Goal: Information Seeking & Learning: Learn about a topic

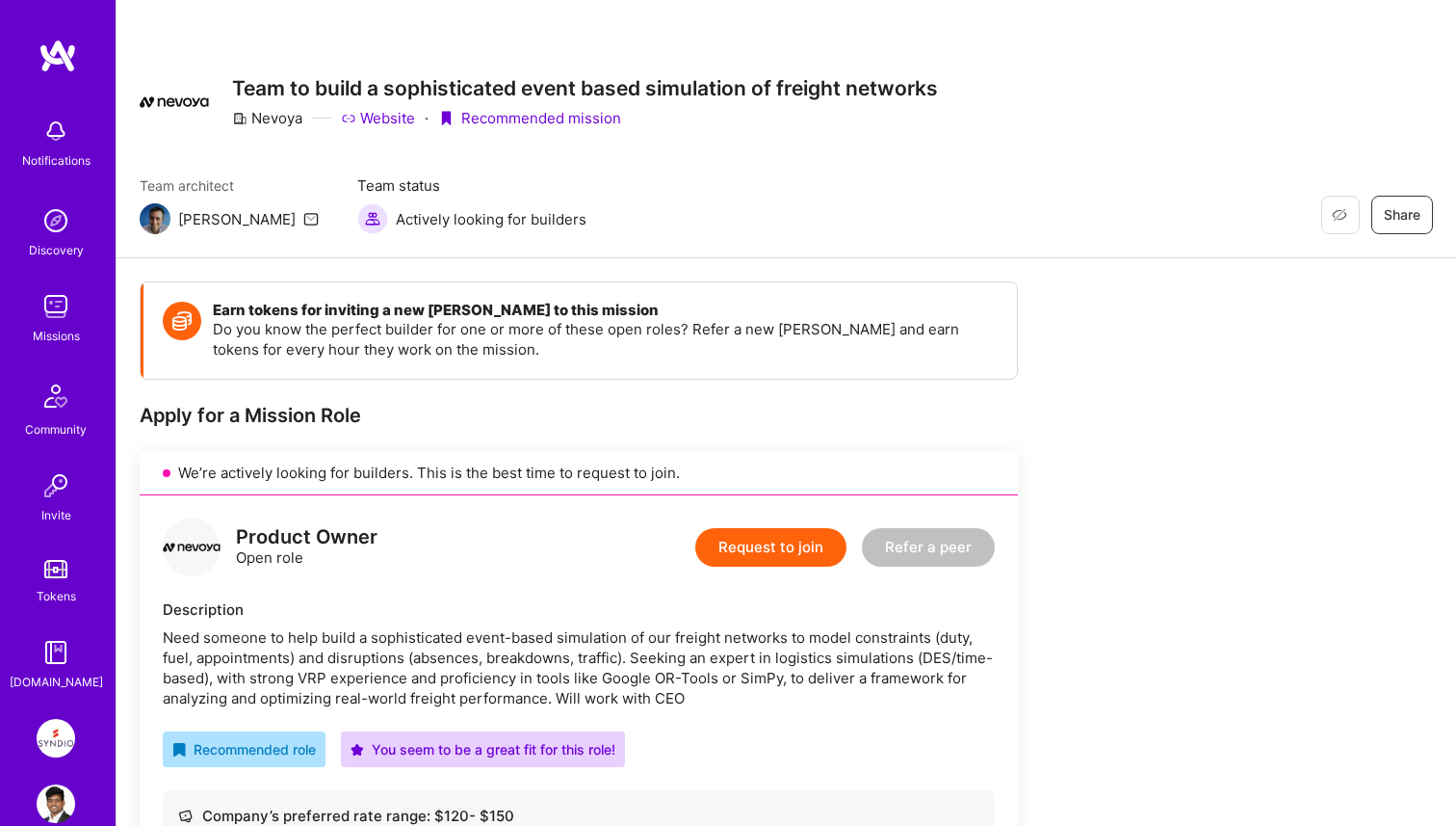
scroll to position [482, 0]
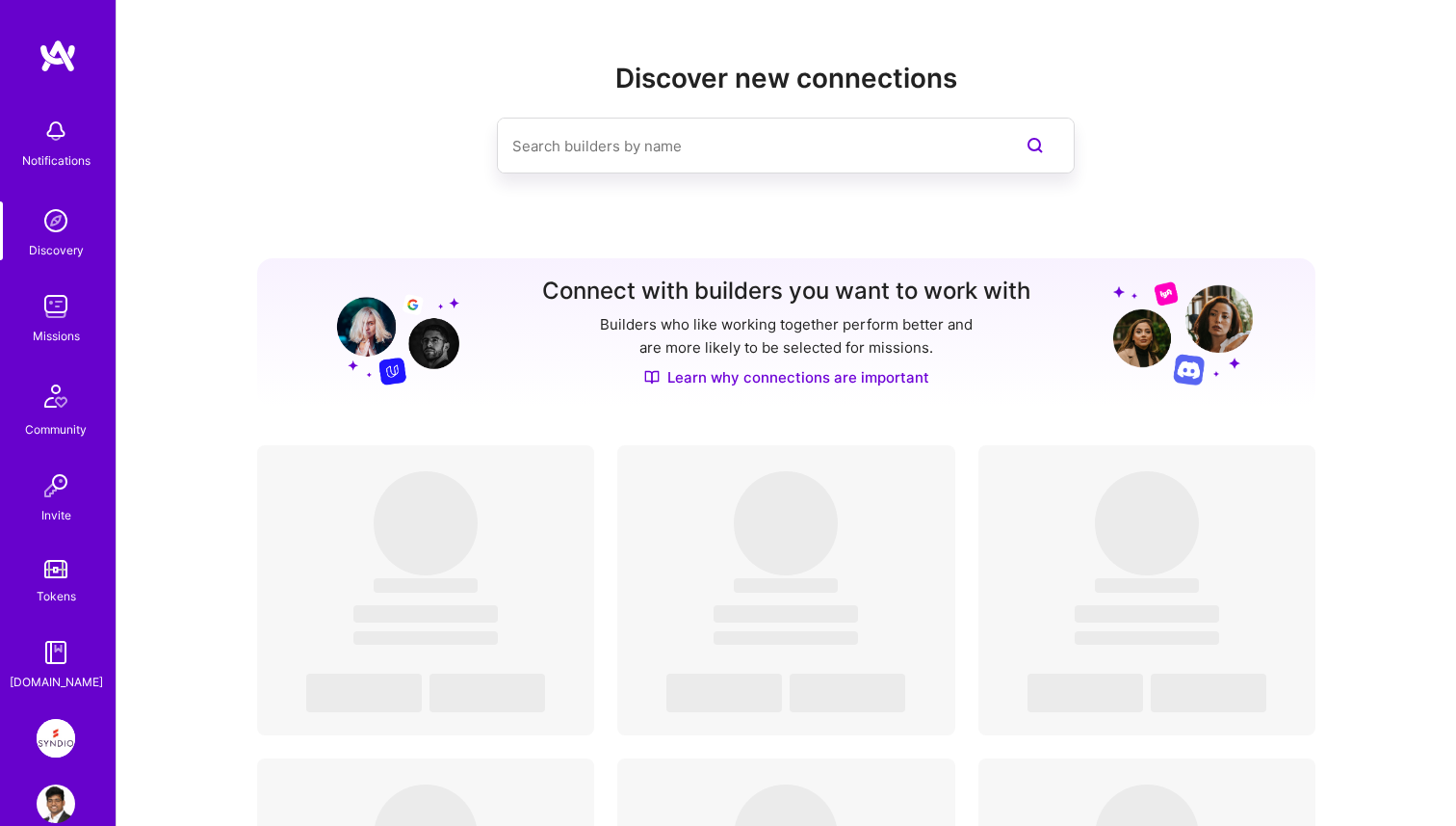
click at [60, 323] on img at bounding box center [55, 306] width 38 height 38
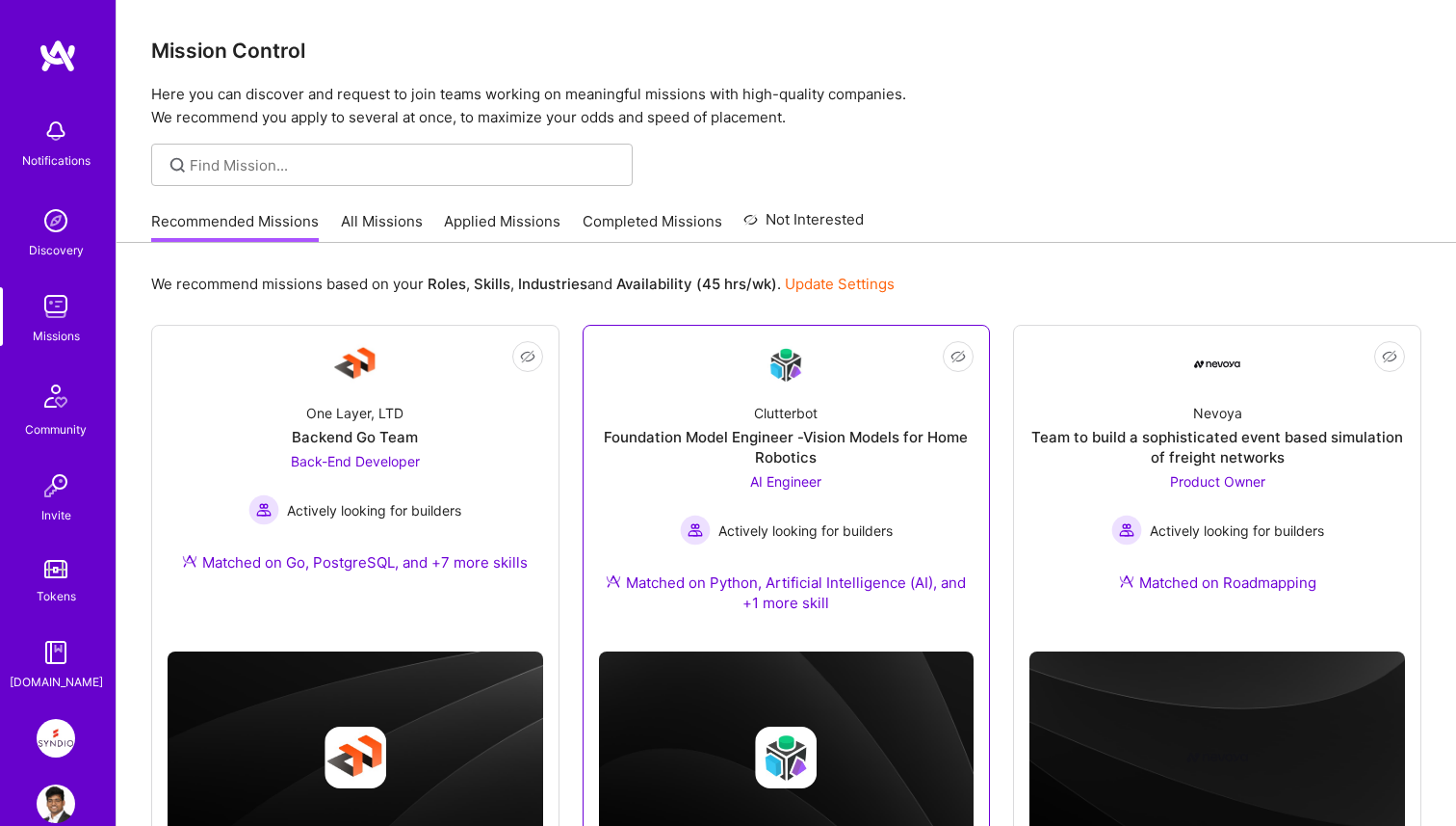
scroll to position [676, 0]
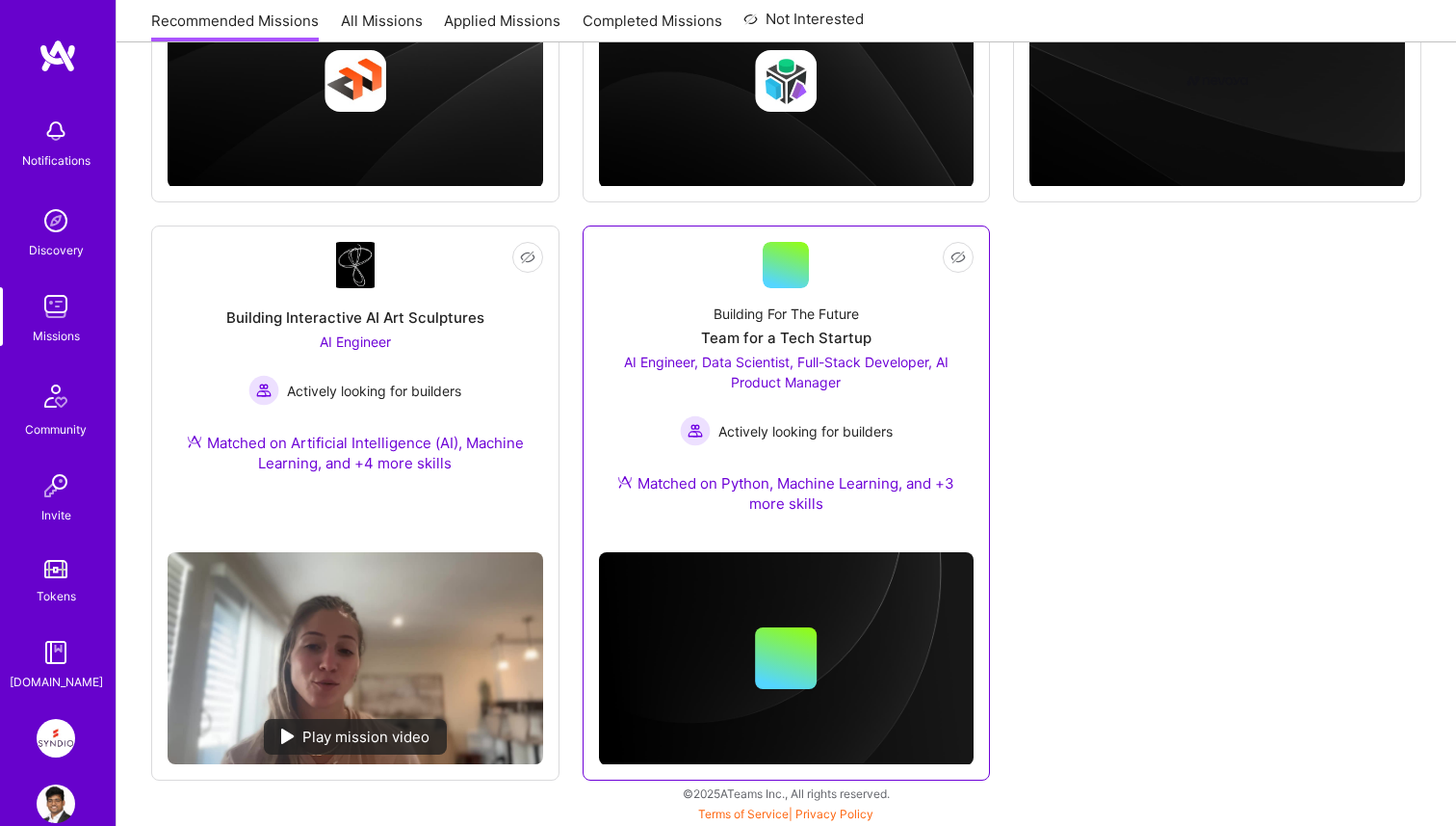
click at [794, 381] on span "AI Engineer, Data Scientist, Full-Stack Developer, AI Product Manager" at bounding box center [786, 371] width 325 height 37
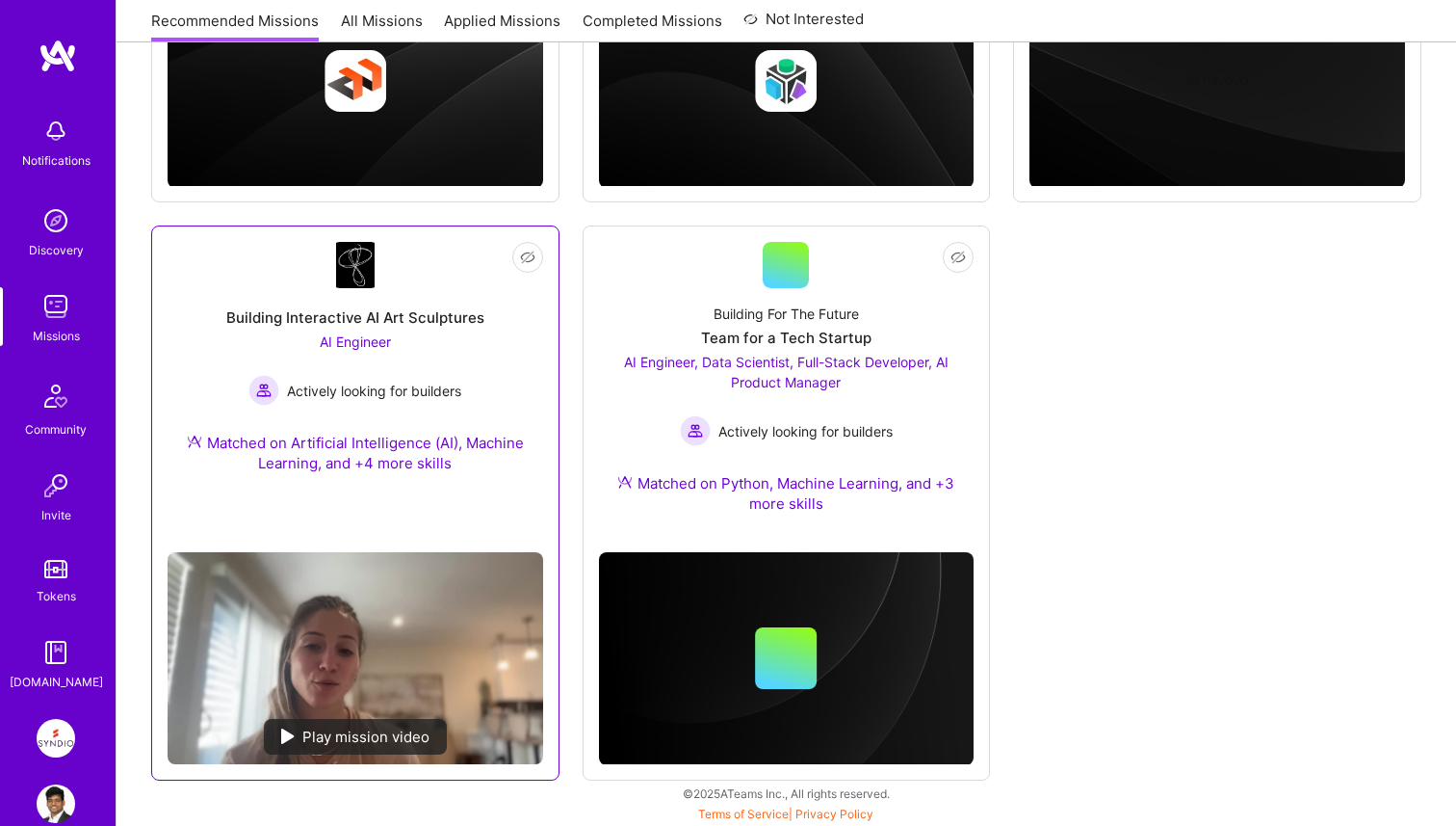
click at [366, 372] on div "AI Engineer Actively looking for builders" at bounding box center [355, 368] width 213 height 74
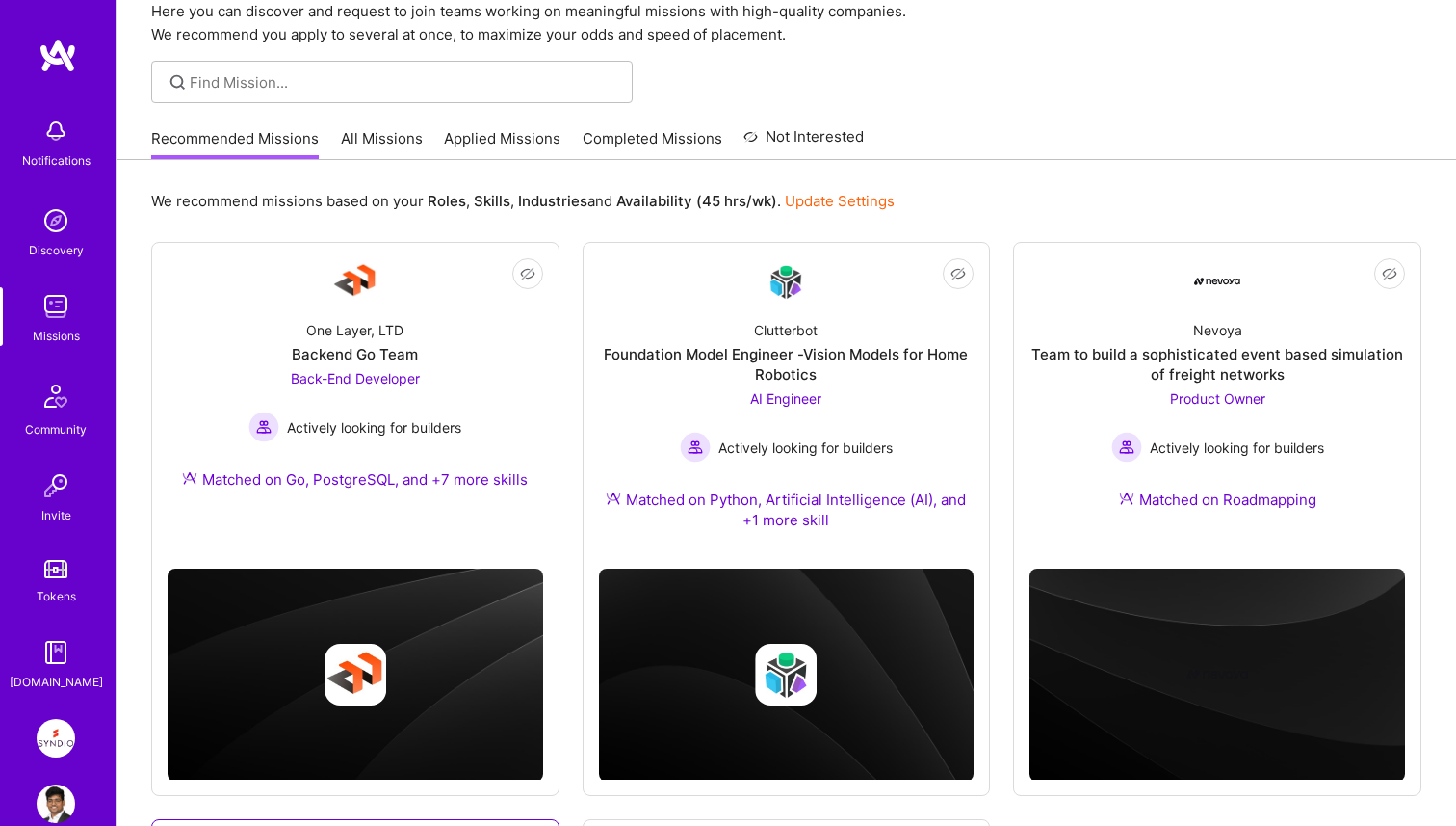
scroll to position [0, 0]
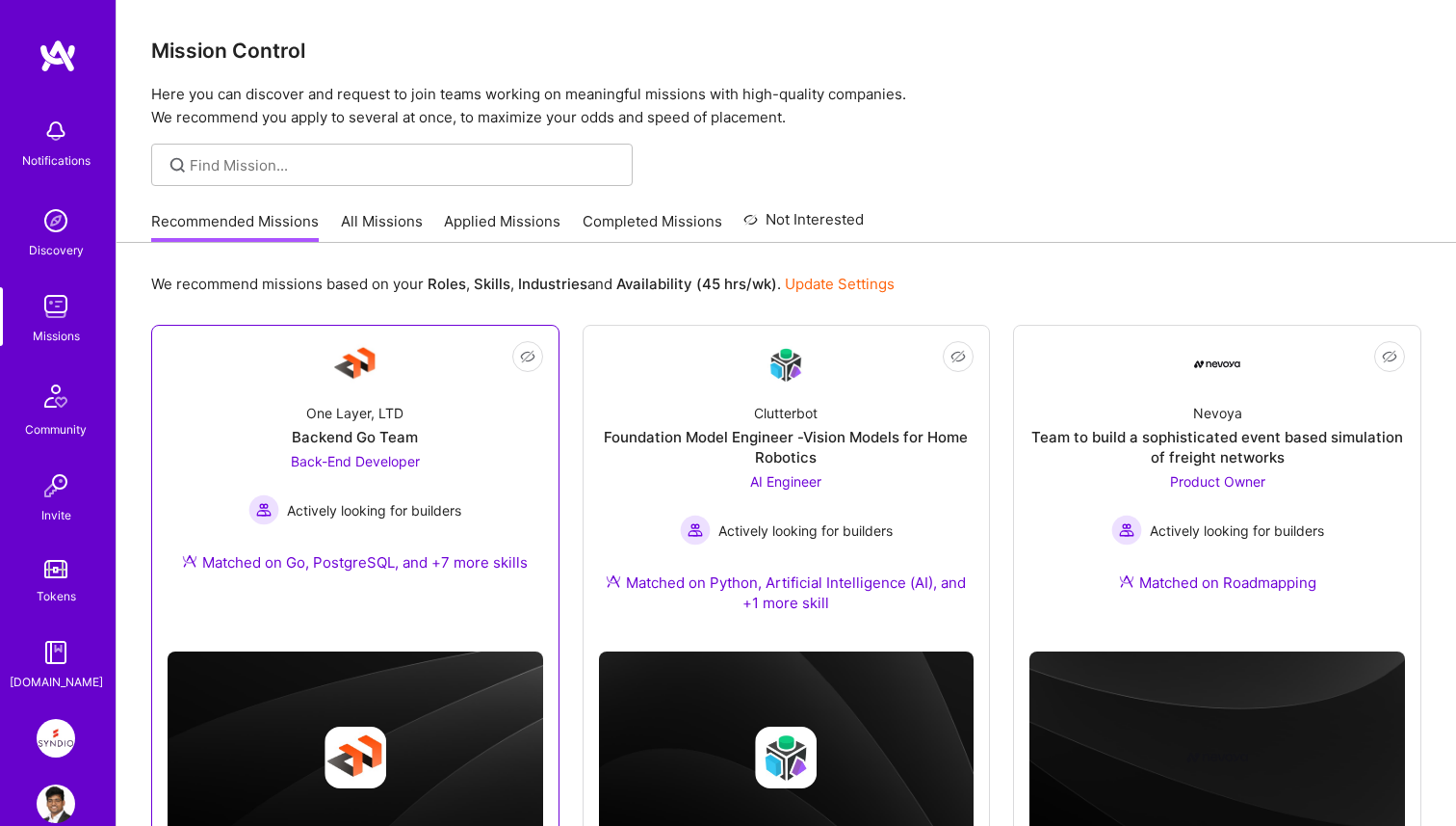
click at [345, 456] on span "Back-End Developer" at bounding box center [355, 461] width 129 height 17
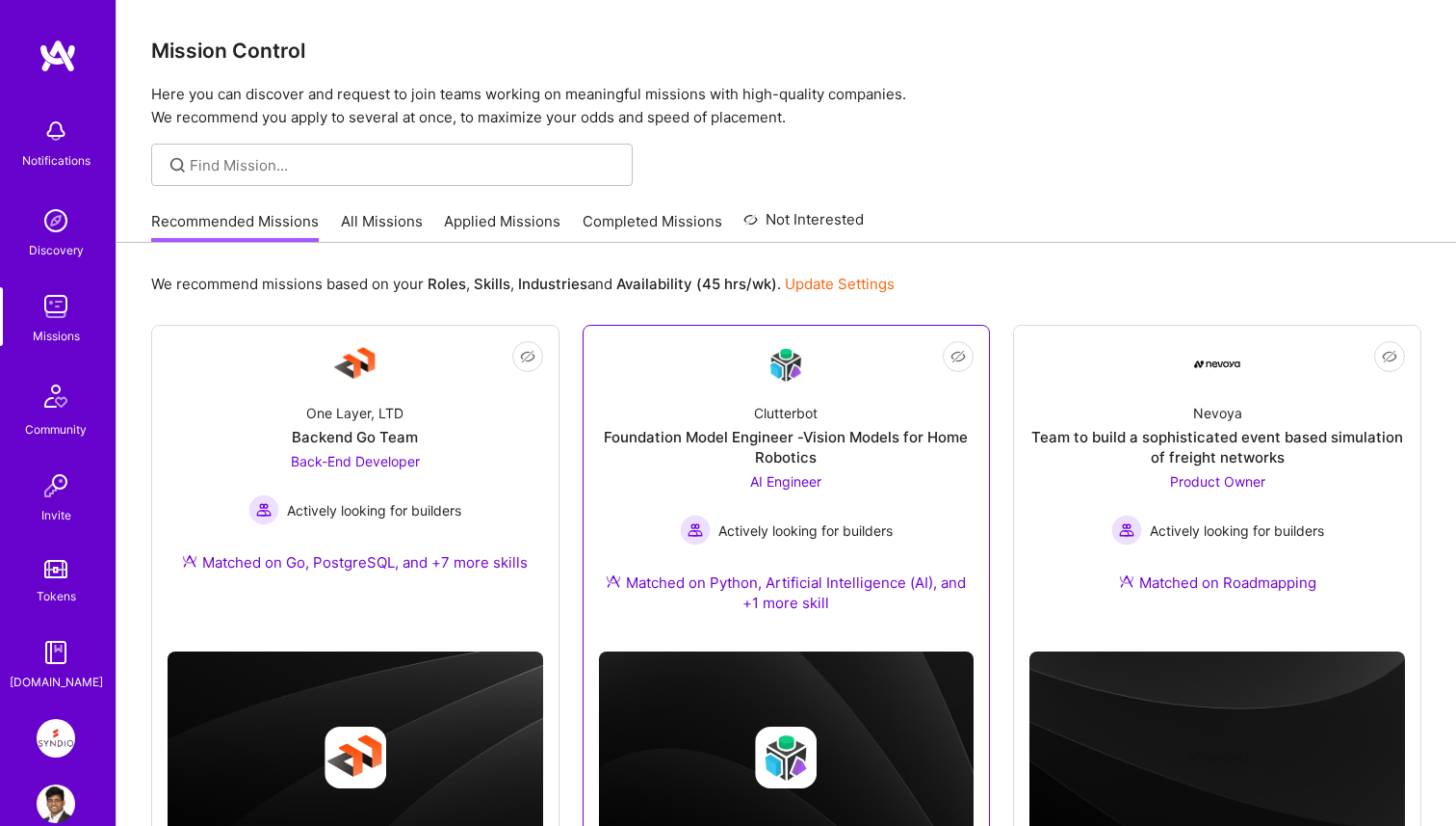
click at [738, 456] on div "Foundation Model Engineer -Vision Models for Home Robotics" at bounding box center [786, 446] width 376 height 40
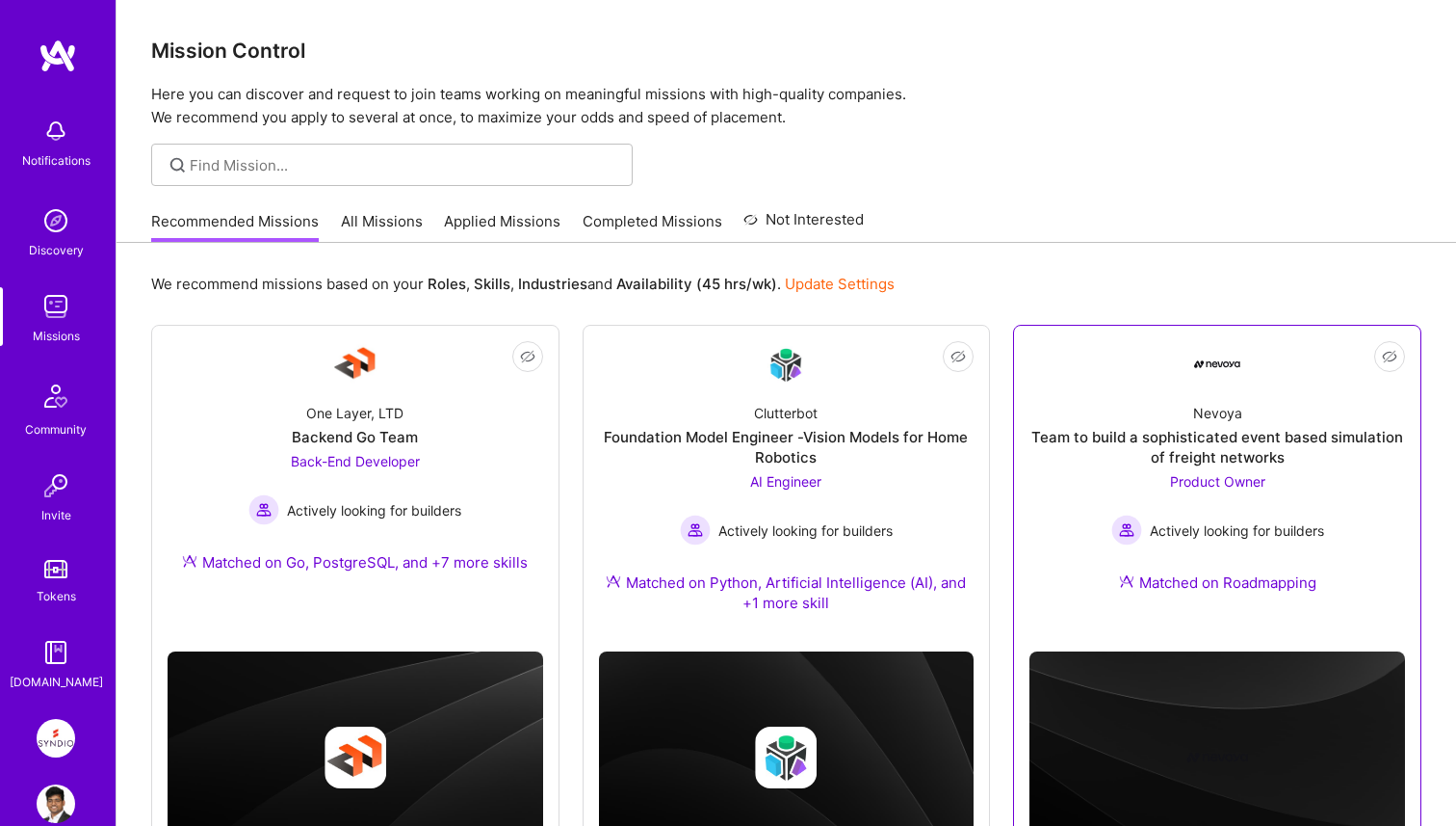
click at [1131, 411] on div "Nevoya Team to build a sophisticated event based simulation of freight networks…" at bounding box center [1217, 500] width 376 height 228
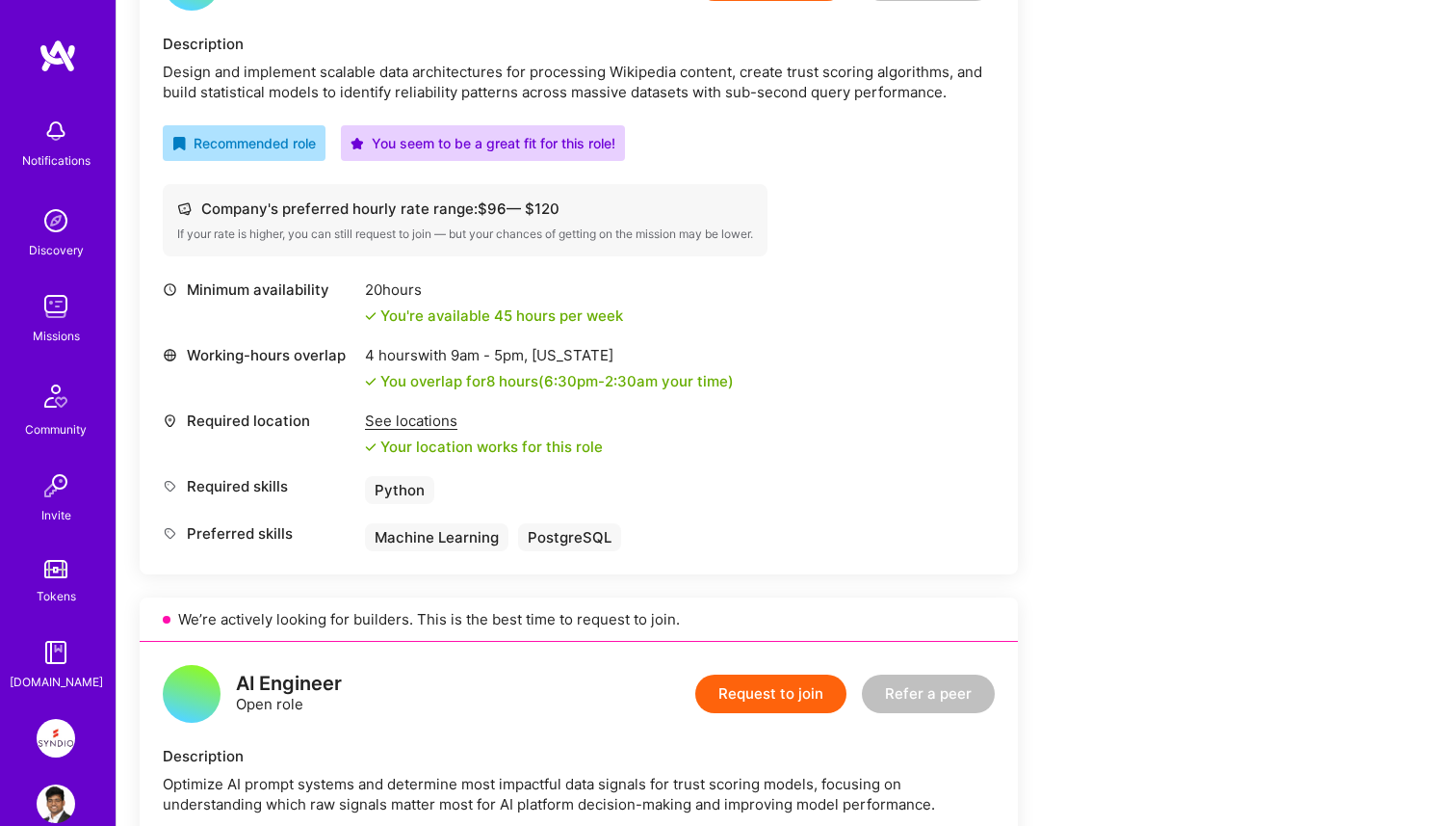
scroll to position [567, 0]
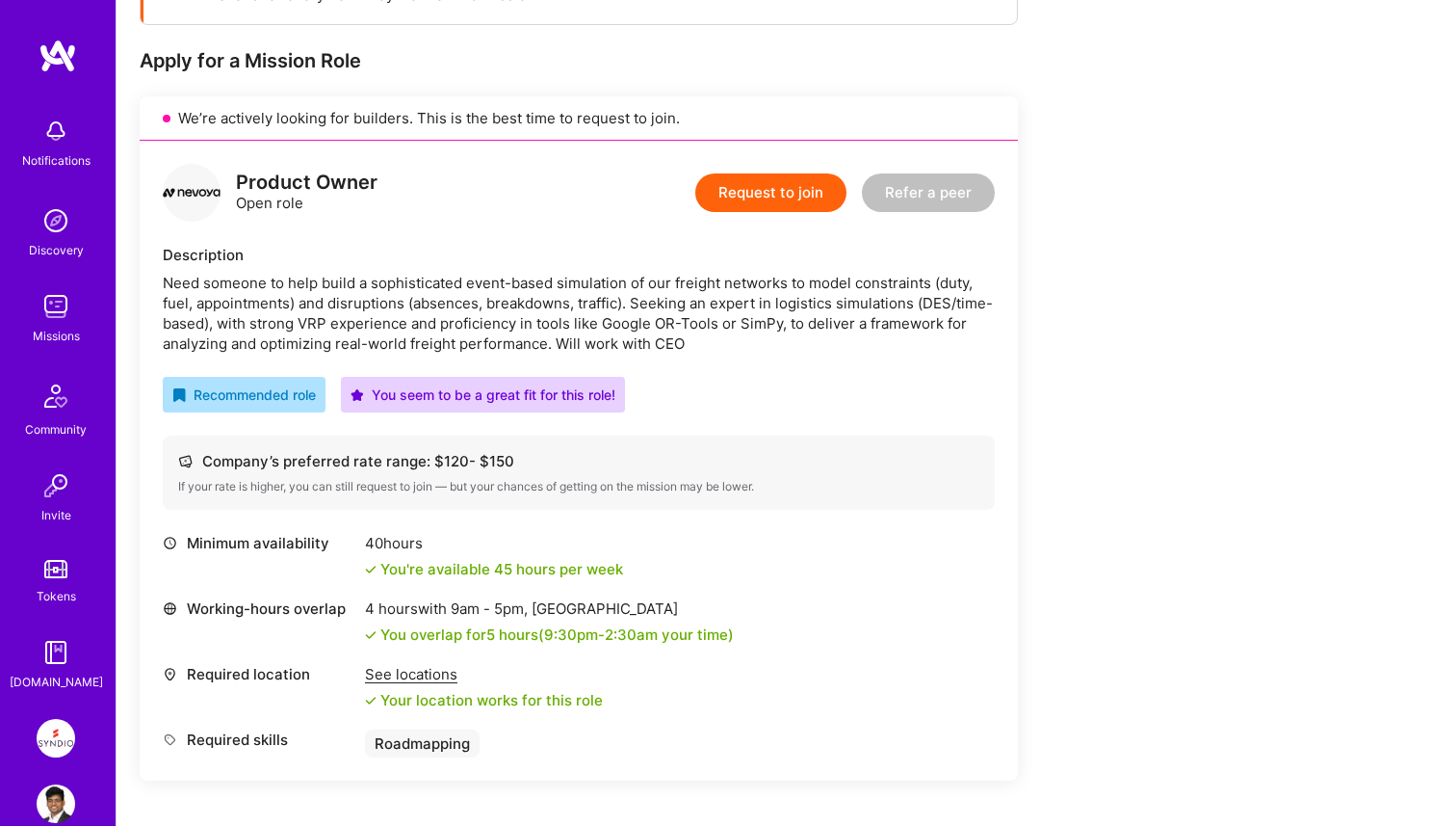
scroll to position [377, 0]
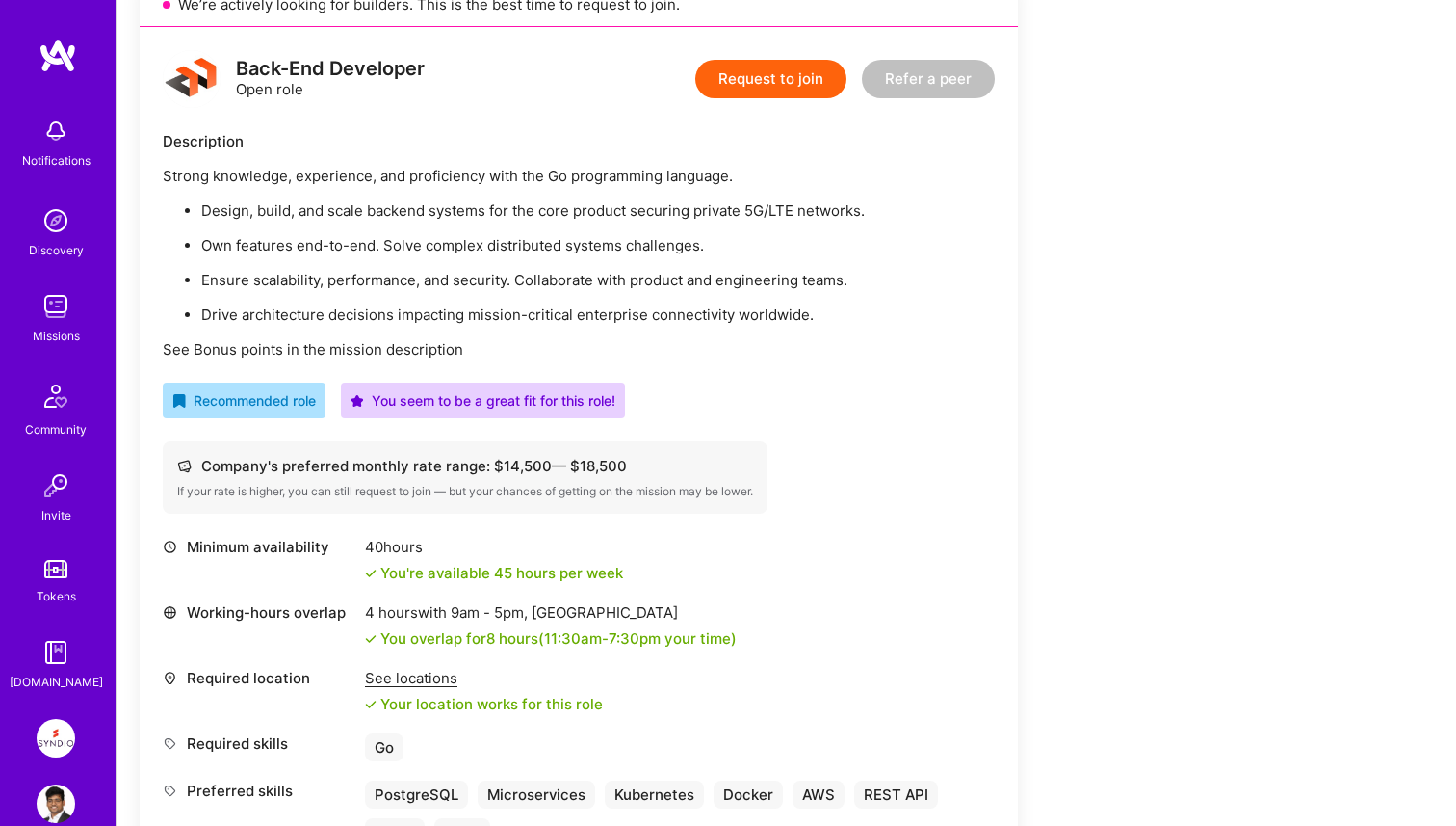
scroll to position [473, 0]
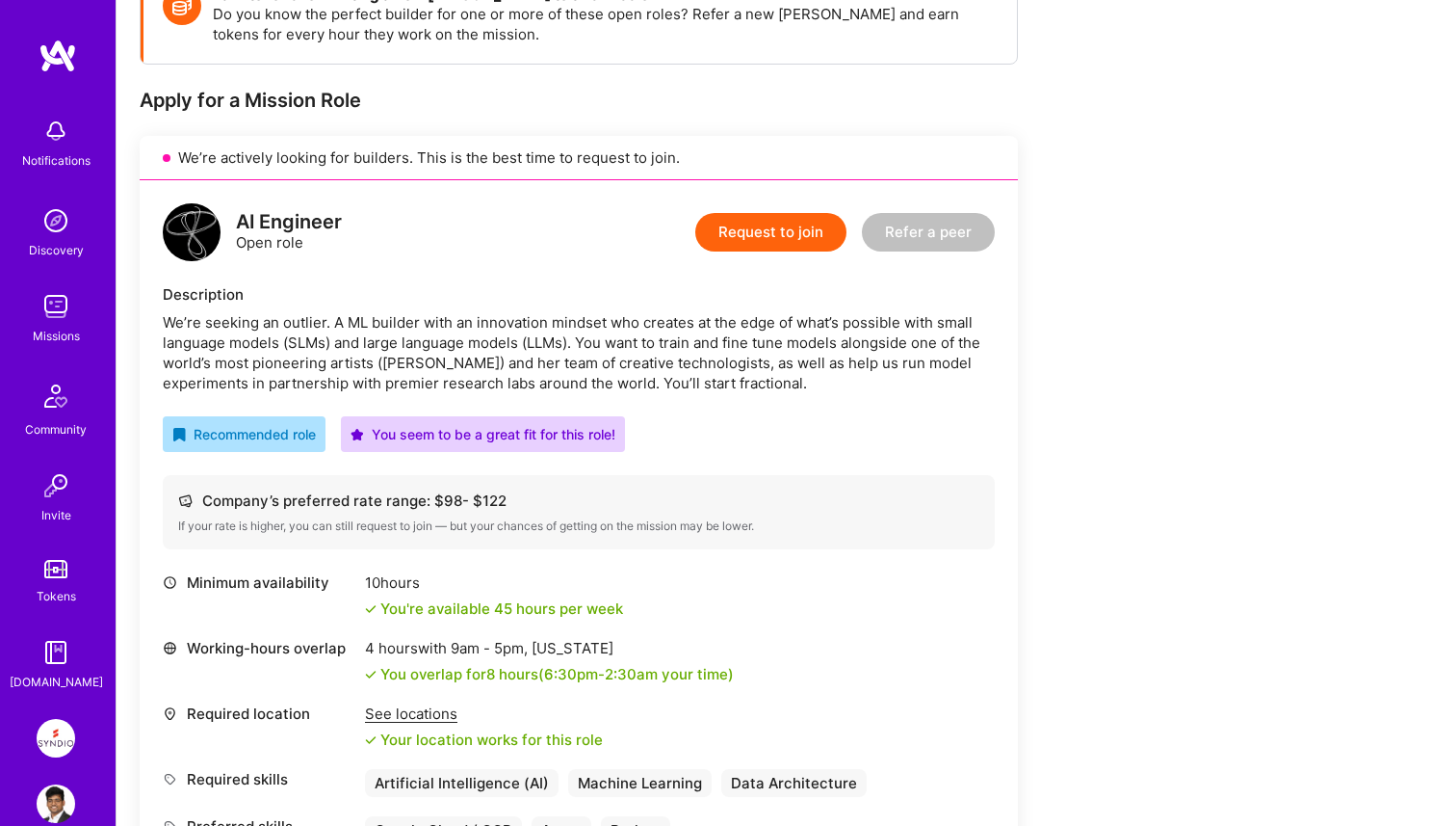
scroll to position [317, 0]
